Goal: Task Accomplishment & Management: Use online tool/utility

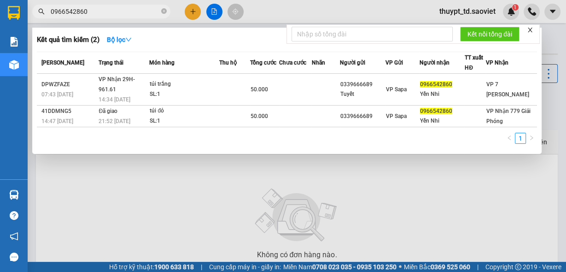
drag, startPoint x: 89, startPoint y: 9, endPoint x: 54, endPoint y: 9, distance: 35.0
click at [54, 9] on input "0966542860" at bounding box center [105, 11] width 109 height 10
click at [97, 13] on input "0966542860" at bounding box center [105, 11] width 109 height 10
drag, startPoint x: 97, startPoint y: 13, endPoint x: 50, endPoint y: 13, distance: 46.6
click at [51, 13] on input "0966542860" at bounding box center [105, 11] width 109 height 10
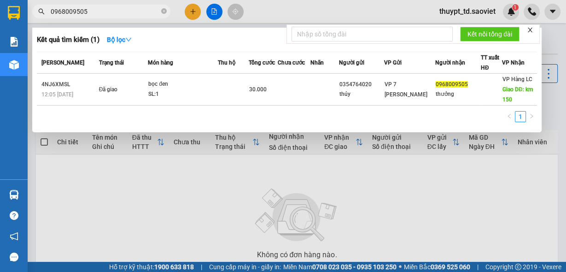
drag, startPoint x: 106, startPoint y: 15, endPoint x: 32, endPoint y: 13, distance: 74.7
click at [32, 13] on div "0968009505" at bounding box center [90, 12] width 180 height 14
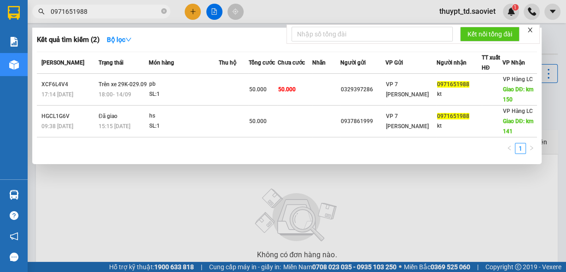
drag, startPoint x: 130, startPoint y: 11, endPoint x: 47, endPoint y: 14, distance: 82.1
click at [47, 14] on span "0971651988" at bounding box center [101, 12] width 138 height 14
paste input "828439"
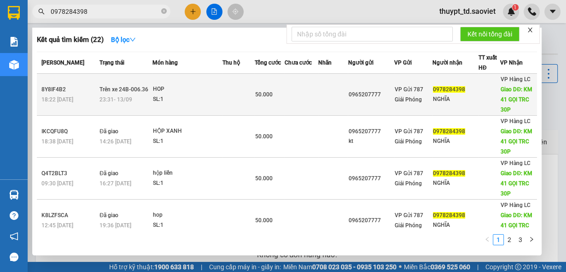
type input "0978284398"
click at [512, 87] on span "Giao DĐ: KM 41 GỌI TRC 30P" at bounding box center [517, 99] width 32 height 27
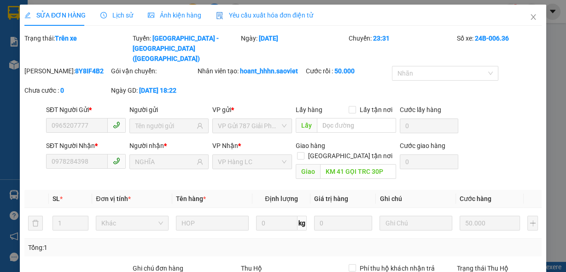
type input "0965207777"
type input "0978284398"
type input "NGHĨA"
type input "KM 41 GỌI TRC 30P"
type input "50.000"
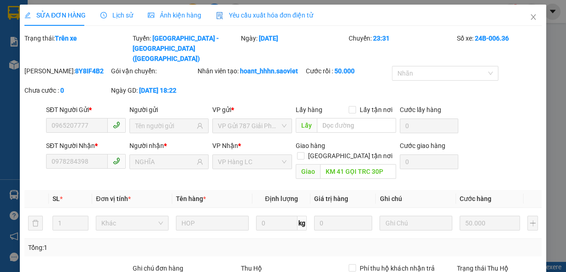
click at [110, 7] on div "Lịch sử" at bounding box center [116, 15] width 33 height 21
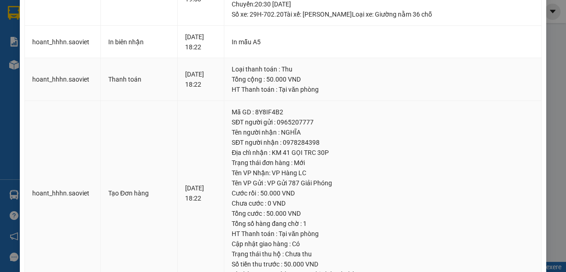
scroll to position [252, 0]
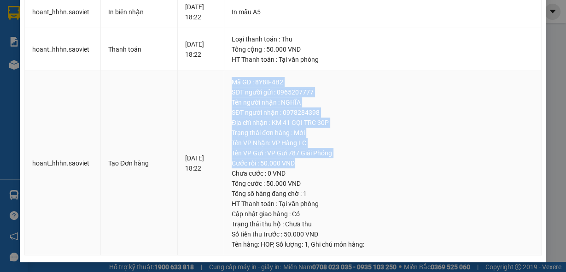
drag, startPoint x: 247, startPoint y: 77, endPoint x: 400, endPoint y: 159, distance: 173.0
click at [400, 159] on td "Mã GD : 8Y8IF4B2 SĐT người gửi : 0965207777 Tên người nhận : NGHĨA SĐT người nh…" at bounding box center [383, 163] width 318 height 185
click at [400, 159] on div "Cước rồi : 50.000 VND" at bounding box center [383, 163] width 302 height 10
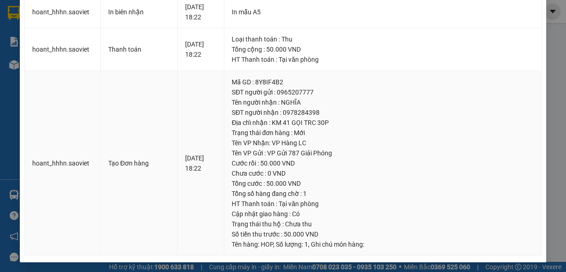
scroll to position [178, 0]
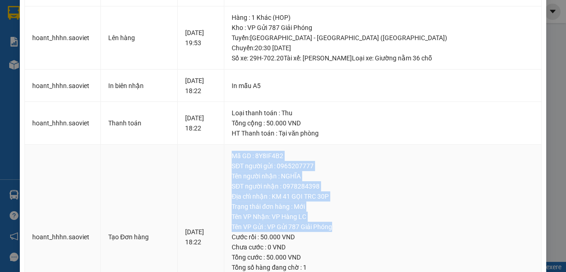
drag, startPoint x: 249, startPoint y: 151, endPoint x: 376, endPoint y: 224, distance: 146.2
click at [376, 224] on td "Mã GD : 8Y8IF4B2 SĐT người gửi : 0965207777 Tên người nhận : NGHĨA SĐT người nh…" at bounding box center [383, 237] width 318 height 185
click at [376, 224] on div "Tên VP Gửi : VP Gửi 787 Giải Phóng" at bounding box center [383, 227] width 302 height 10
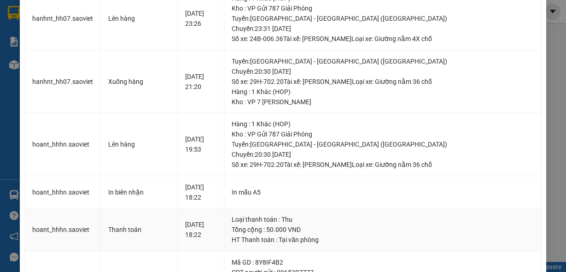
scroll to position [31, 0]
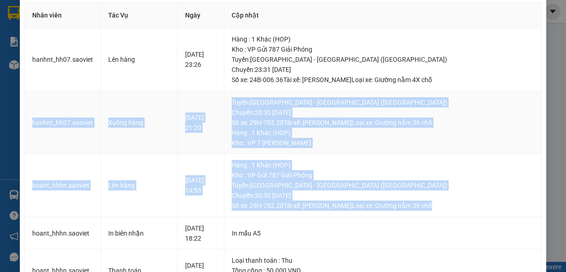
drag, startPoint x: 443, startPoint y: 208, endPoint x: 31, endPoint y: 108, distance: 424.0
click at [29, 108] on tbody "hanhnt_hh07.saoviet Lên hàng [DATE] 23:26 Hàng : 1 Khác (HOP) Kho : VP Gửi 787 …" at bounding box center [283, 252] width 517 height 448
click at [222, 108] on td "[DATE] 21:20" at bounding box center [201, 122] width 47 height 63
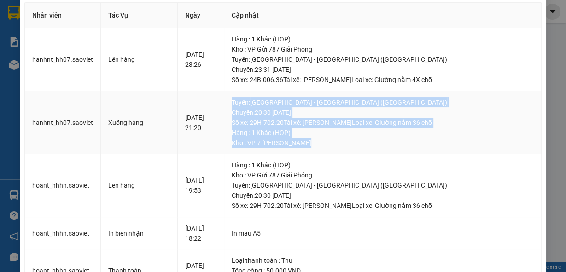
drag, startPoint x: 248, startPoint y: 99, endPoint x: 386, endPoint y: 141, distance: 143.9
click at [386, 141] on td "[GEOGRAPHIC_DATA] : [GEOGRAPHIC_DATA] - [GEOGRAPHIC_DATA] (Giường) [GEOGRAPHIC_…" at bounding box center [383, 122] width 318 height 63
click at [386, 141] on div "Kho : VP 7 [PERSON_NAME]" at bounding box center [383, 143] width 302 height 10
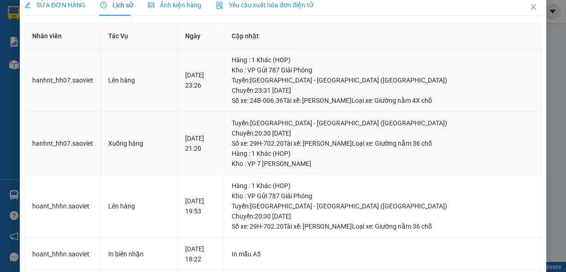
scroll to position [0, 0]
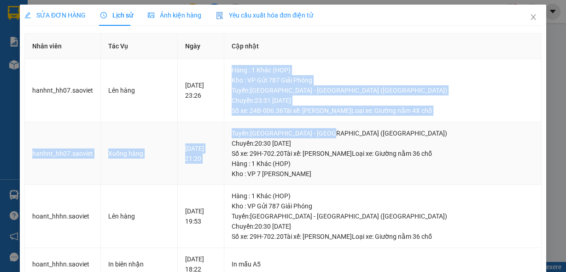
drag, startPoint x: 248, startPoint y: 66, endPoint x: 449, endPoint y: 123, distance: 209.2
click at [449, 123] on td "[GEOGRAPHIC_DATA] : [GEOGRAPHIC_DATA] - [GEOGRAPHIC_DATA] (Giường) [GEOGRAPHIC_…" at bounding box center [383, 153] width 318 height 63
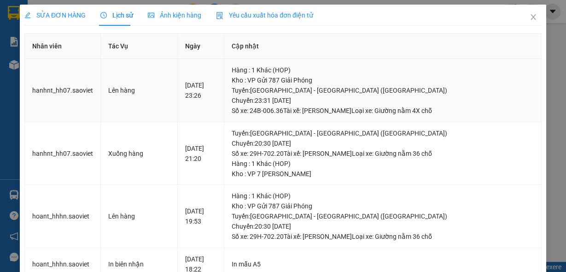
drag, startPoint x: 174, startPoint y: 83, endPoint x: 213, endPoint y: 97, distance: 41.0
click at [213, 97] on tr "hanhnt_hh07.saoviet Lên hàng [DATE] 23:26 Hàng : 1 Khác (HOP) Kho : VP Gửi 787 …" at bounding box center [283, 90] width 517 height 63
click at [213, 97] on div "[DATE] 23:26" at bounding box center [201, 90] width 32 height 20
drag, startPoint x: 182, startPoint y: 83, endPoint x: 209, endPoint y: 98, distance: 31.3
click at [209, 98] on td "[DATE] 23:26" at bounding box center [201, 90] width 47 height 63
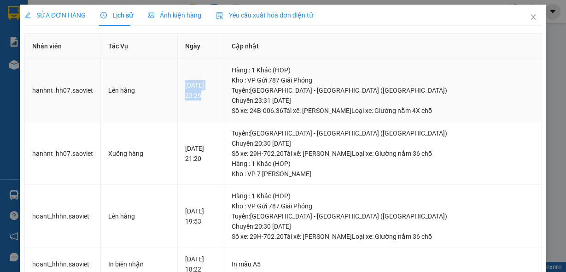
click at [214, 103] on td "[DATE] 23:26" at bounding box center [201, 90] width 47 height 63
drag, startPoint x: 178, startPoint y: 82, endPoint x: 213, endPoint y: 98, distance: 38.8
click at [213, 98] on td "[DATE] 23:26" at bounding box center [201, 90] width 47 height 63
click at [215, 99] on div "[DATE] 23:26" at bounding box center [201, 90] width 32 height 20
drag, startPoint x: 177, startPoint y: 82, endPoint x: 218, endPoint y: 101, distance: 44.5
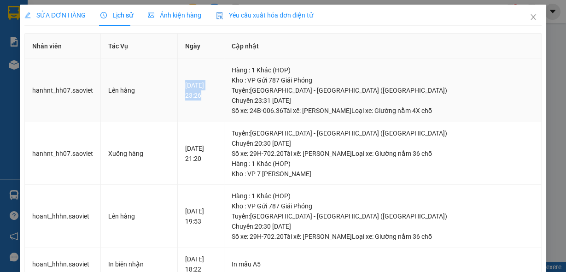
click at [218, 101] on td "[DATE] 23:26" at bounding box center [201, 90] width 47 height 63
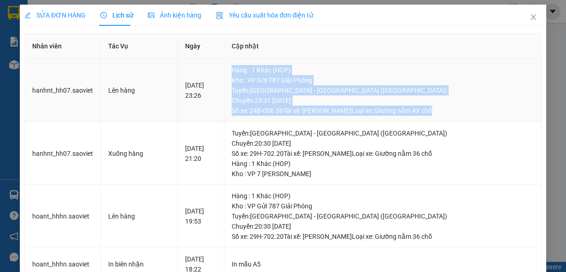
drag, startPoint x: 242, startPoint y: 71, endPoint x: 449, endPoint y: 115, distance: 211.6
click at [449, 115] on td "Hàng : 1 Khác (HOP) Kho : VP Gửi 787 Giải Phóng Tuyến : [GEOGRAPHIC_DATA] - [GE…" at bounding box center [383, 90] width 318 height 63
click at [449, 115] on div "[GEOGRAPHIC_DATA] : [GEOGRAPHIC_DATA] - [GEOGRAPHIC_DATA] ([GEOGRAPHIC_DATA]) […" at bounding box center [383, 100] width 302 height 30
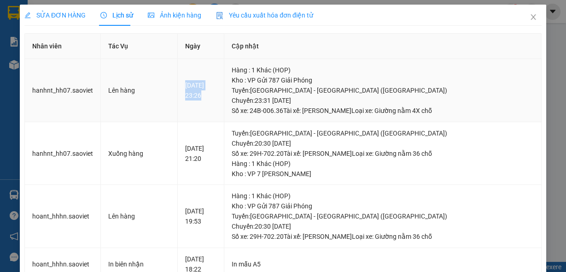
drag, startPoint x: 179, startPoint y: 85, endPoint x: 228, endPoint y: 100, distance: 50.9
click at [225, 98] on td "[DATE] 23:26" at bounding box center [201, 90] width 47 height 63
drag, startPoint x: 228, startPoint y: 100, endPoint x: 189, endPoint y: 106, distance: 38.7
click at [225, 101] on td "[DATE] 23:26" at bounding box center [201, 90] width 47 height 63
click at [210, 122] on td "[DATE] 21:20" at bounding box center [201, 153] width 47 height 63
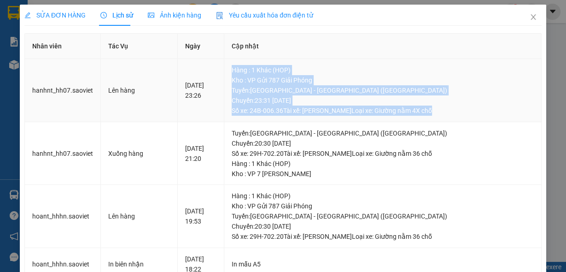
drag, startPoint x: 249, startPoint y: 68, endPoint x: 480, endPoint y: 116, distance: 235.5
click at [480, 116] on td "Hàng : 1 Khác (HOP) Kho : VP Gửi 787 Giải Phóng Tuyến : [GEOGRAPHIC_DATA] - [GE…" at bounding box center [383, 90] width 318 height 63
drag, startPoint x: 249, startPoint y: 70, endPoint x: 456, endPoint y: 116, distance: 212.6
click at [456, 116] on td "Hàng : 1 Khác (HOP) Kho : VP Gửi 787 Giải Phóng Tuyến : [GEOGRAPHIC_DATA] - [GE…" at bounding box center [383, 90] width 318 height 63
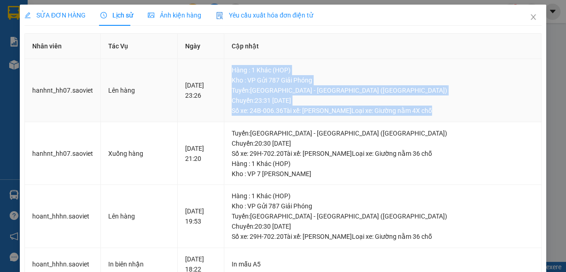
click at [456, 116] on td "Hàng : 1 Khác (HOP) Kho : VP Gửi 787 Giải Phóng Tuyến : [GEOGRAPHIC_DATA] - [GE…" at bounding box center [383, 90] width 318 height 63
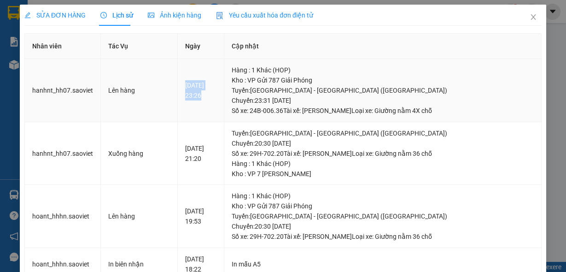
drag, startPoint x: 183, startPoint y: 83, endPoint x: 231, endPoint y: 96, distance: 49.2
click at [217, 96] on div "[DATE] 23:26" at bounding box center [201, 90] width 32 height 20
click at [225, 101] on td "[DATE] 23:26" at bounding box center [201, 90] width 47 height 63
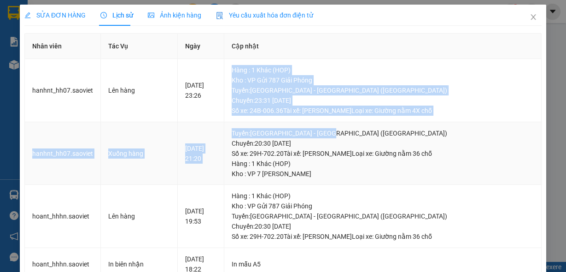
drag, startPoint x: 243, startPoint y: 66, endPoint x: 459, endPoint y: 122, distance: 222.8
click at [460, 122] on td "[GEOGRAPHIC_DATA] : [GEOGRAPHIC_DATA] - [GEOGRAPHIC_DATA] (Giường) [GEOGRAPHIC_…" at bounding box center [383, 153] width 318 height 63
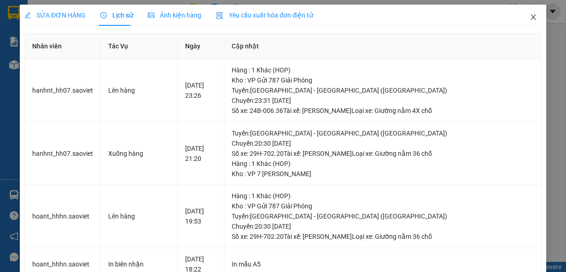
click at [530, 21] on icon "close" at bounding box center [533, 16] width 7 height 7
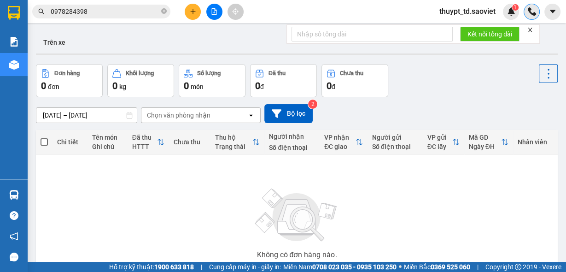
click at [534, 12] on img at bounding box center [532, 11] width 8 height 8
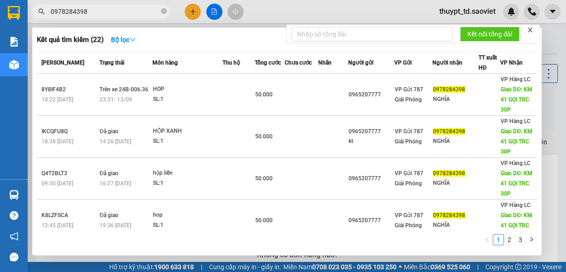
click at [90, 8] on input "0978284398" at bounding box center [105, 11] width 109 height 10
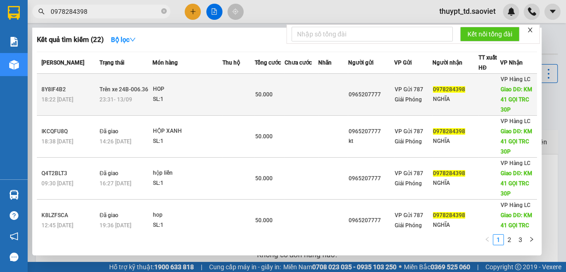
click at [512, 92] on span "Giao DĐ: KM 41 GỌI TRC 30P" at bounding box center [517, 99] width 32 height 27
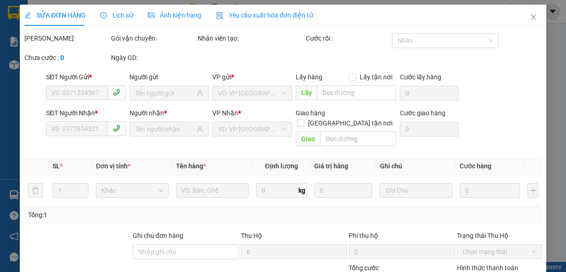
type input "0965207777"
type input "0978284398"
type input "NGHĨA"
type input "KM 41 GỌI TRC 30P"
type input "50.000"
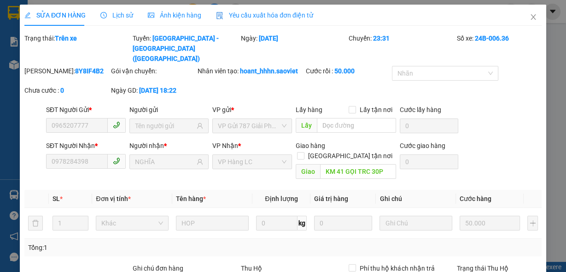
click at [120, 16] on span "Lịch sử" at bounding box center [116, 15] width 33 height 7
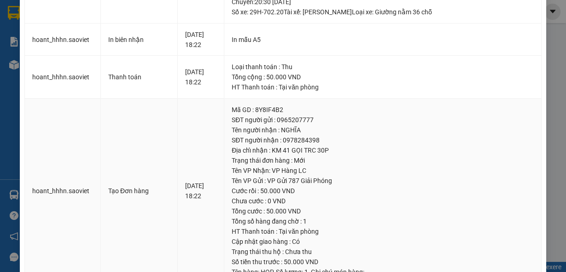
scroll to position [252, 0]
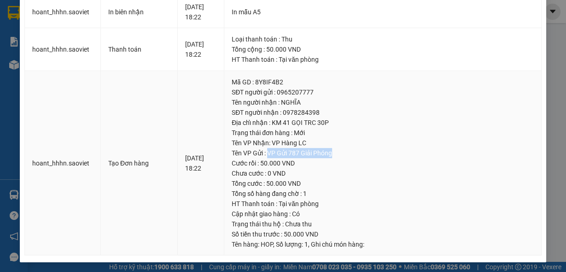
drag, startPoint x: 286, startPoint y: 150, endPoint x: 354, endPoint y: 155, distance: 67.9
click at [354, 155] on div "Tên VP Gửi : VP Gửi 787 Giải Phóng" at bounding box center [383, 153] width 302 height 10
click at [355, 158] on div "Cước rồi : 50.000 VND" at bounding box center [383, 163] width 302 height 10
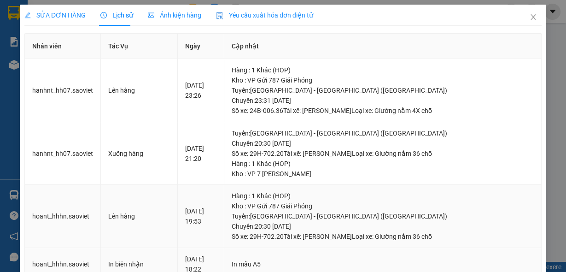
scroll to position [0, 0]
